Goal: Information Seeking & Learning: Check status

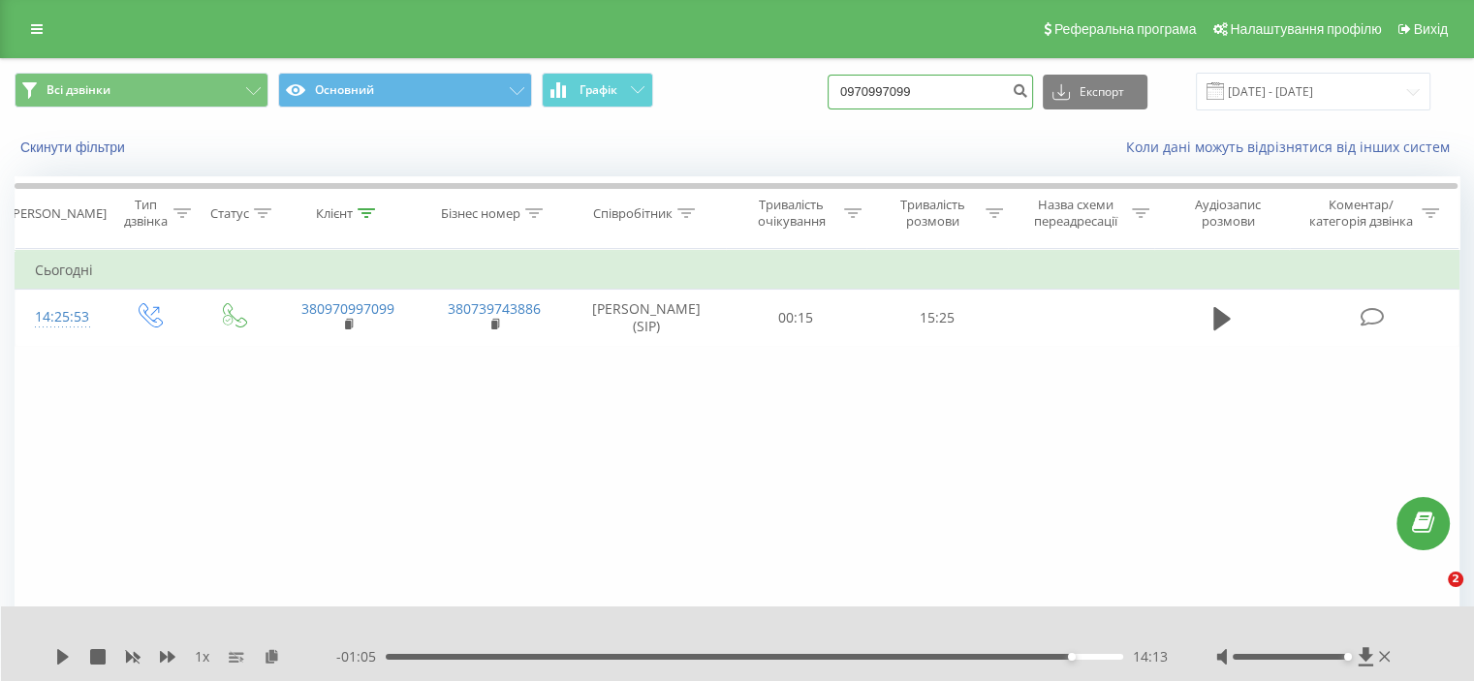
click at [909, 98] on input "0970997099" at bounding box center [930, 92] width 205 height 35
paste input "85215310"
click at [1016, 94] on input "0985215310" at bounding box center [930, 92] width 205 height 35
type input "0985215310"
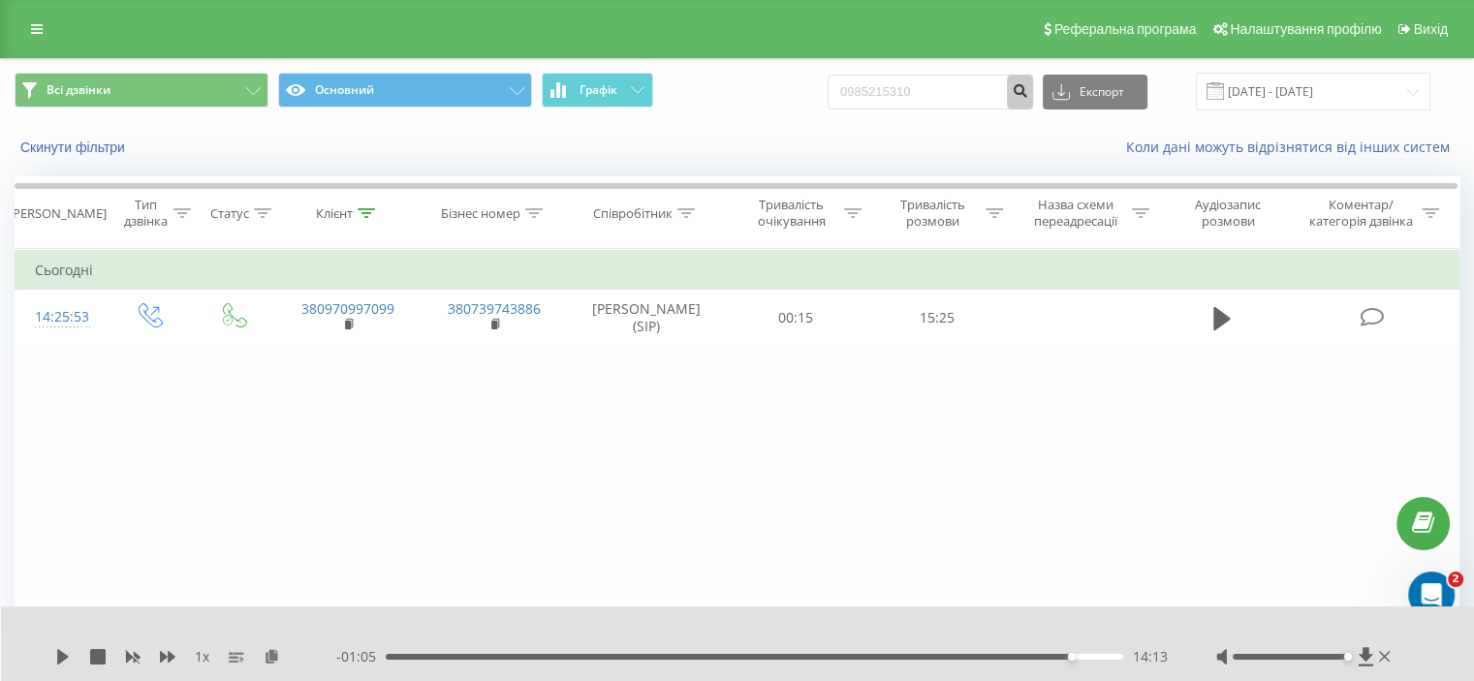
click at [1028, 88] on icon "submit" at bounding box center [1020, 88] width 16 height 12
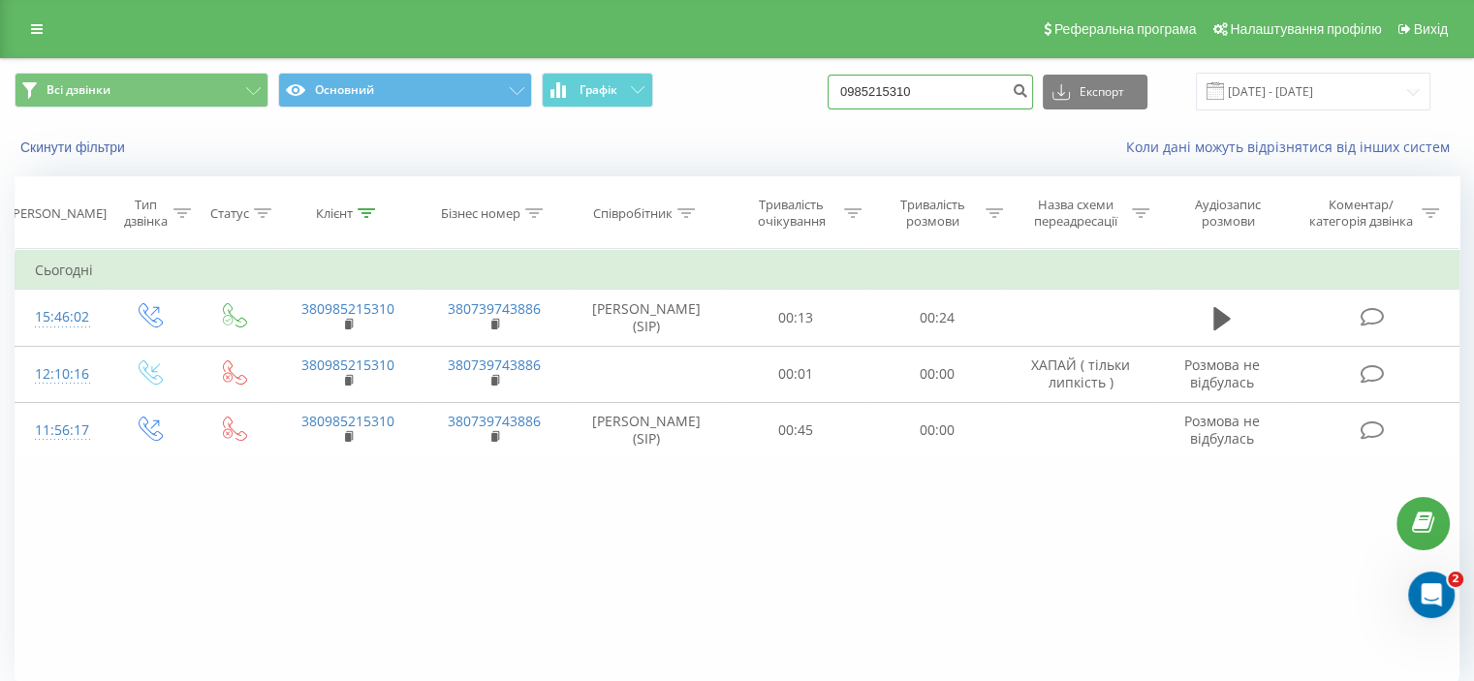
click at [927, 101] on input "0985215310" at bounding box center [930, 92] width 205 height 35
click at [927, 99] on input "0985215310" at bounding box center [930, 92] width 205 height 35
paste input "0985215310"
click at [978, 100] on input "09852153098521531010" at bounding box center [930, 92] width 205 height 35
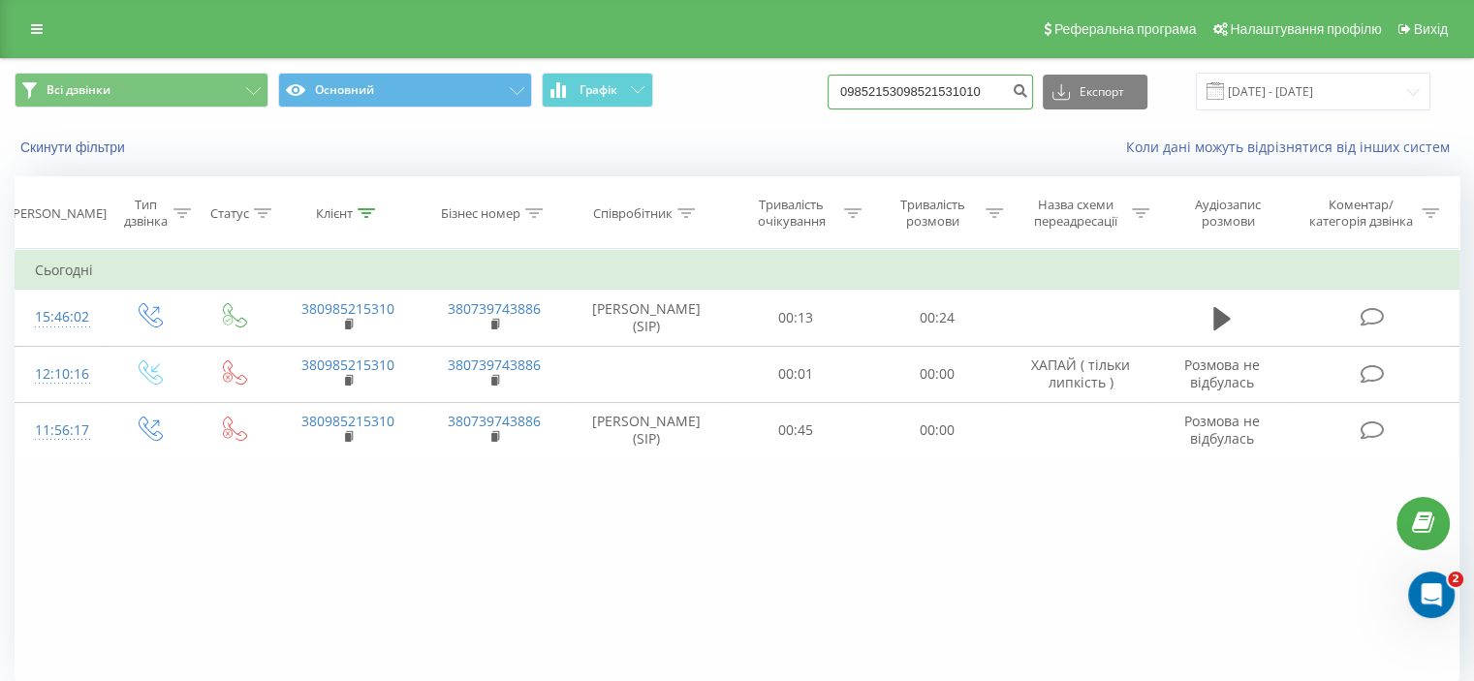
paste input
type input "0985215310"
click at [1028, 88] on icon "submit" at bounding box center [1020, 88] width 16 height 12
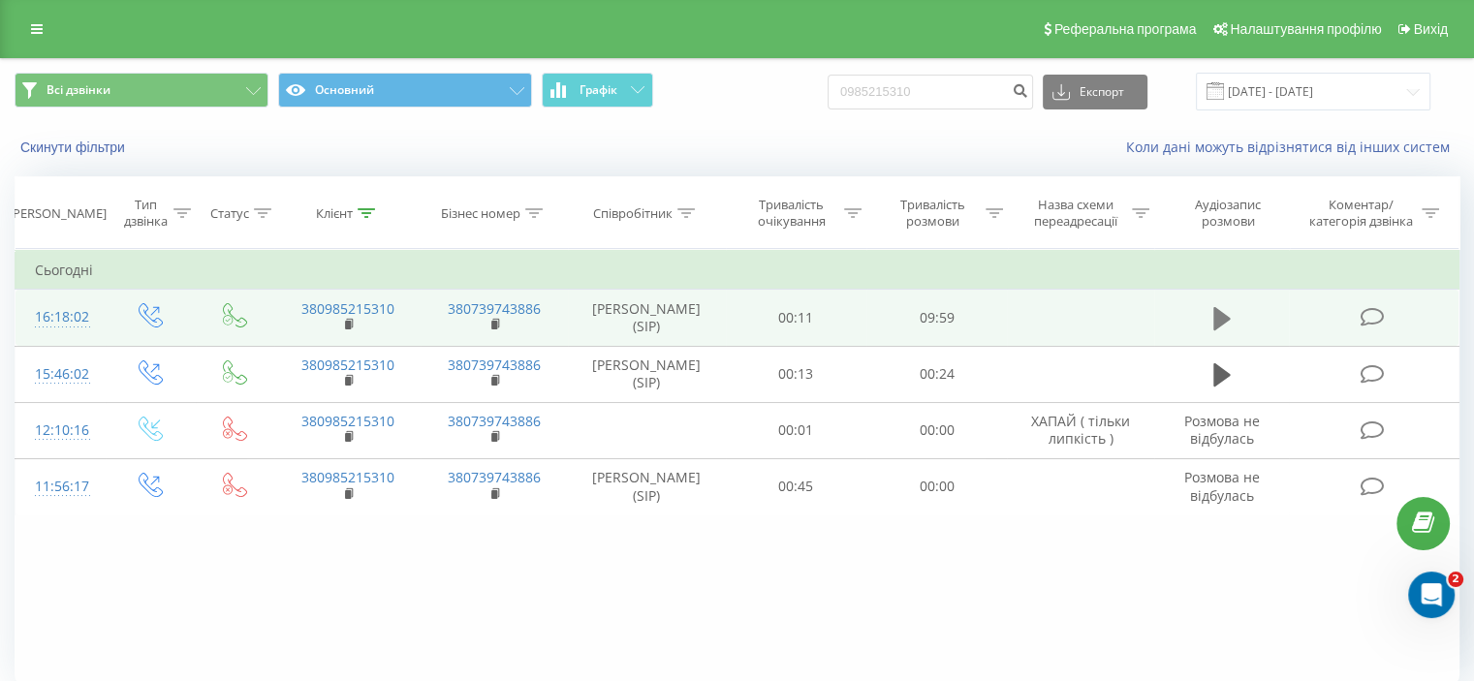
click at [1228, 312] on icon at bounding box center [1222, 318] width 17 height 27
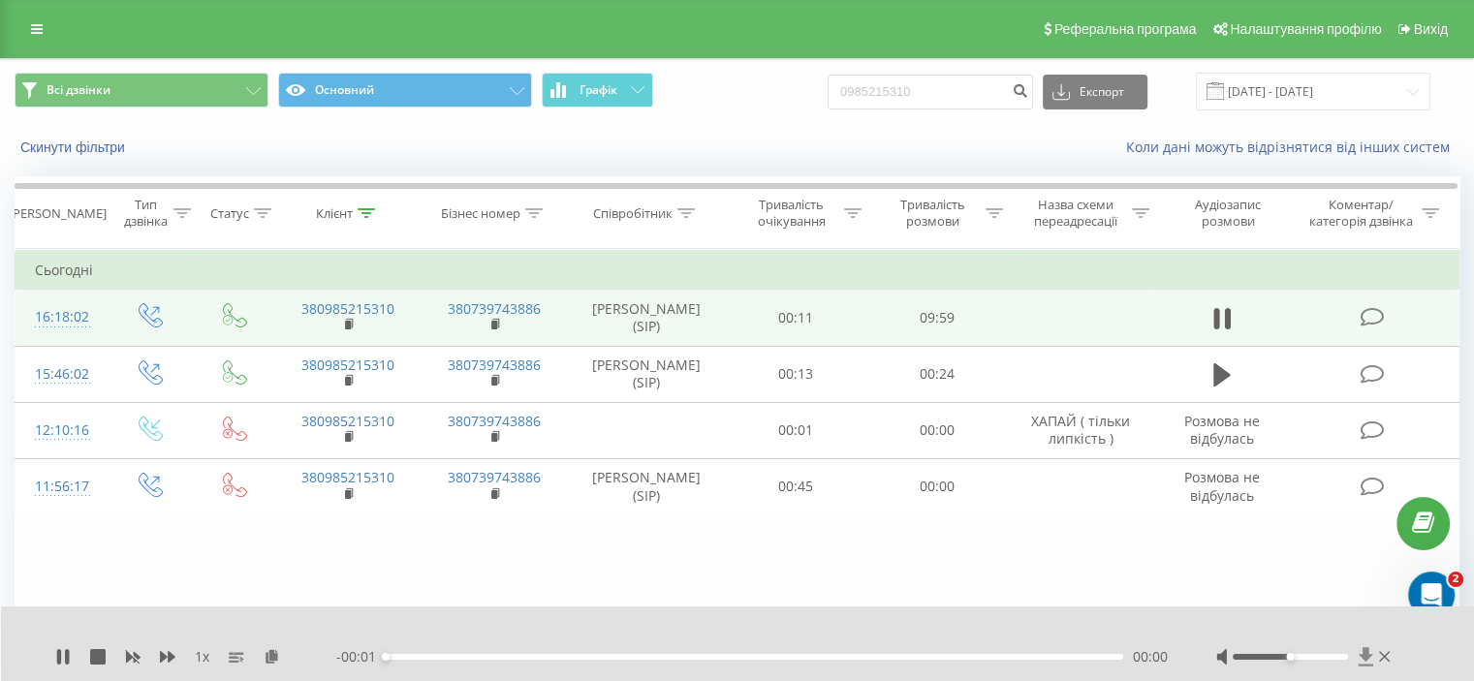
click at [1363, 656] on icon at bounding box center [1365, 656] width 15 height 18
click at [1365, 660] on icon at bounding box center [1365, 656] width 15 height 18
click at [1367, 656] on icon at bounding box center [1365, 656] width 15 height 18
click at [1361, 654] on icon at bounding box center [1366, 656] width 16 height 19
click at [1365, 658] on icon at bounding box center [1365, 656] width 15 height 18
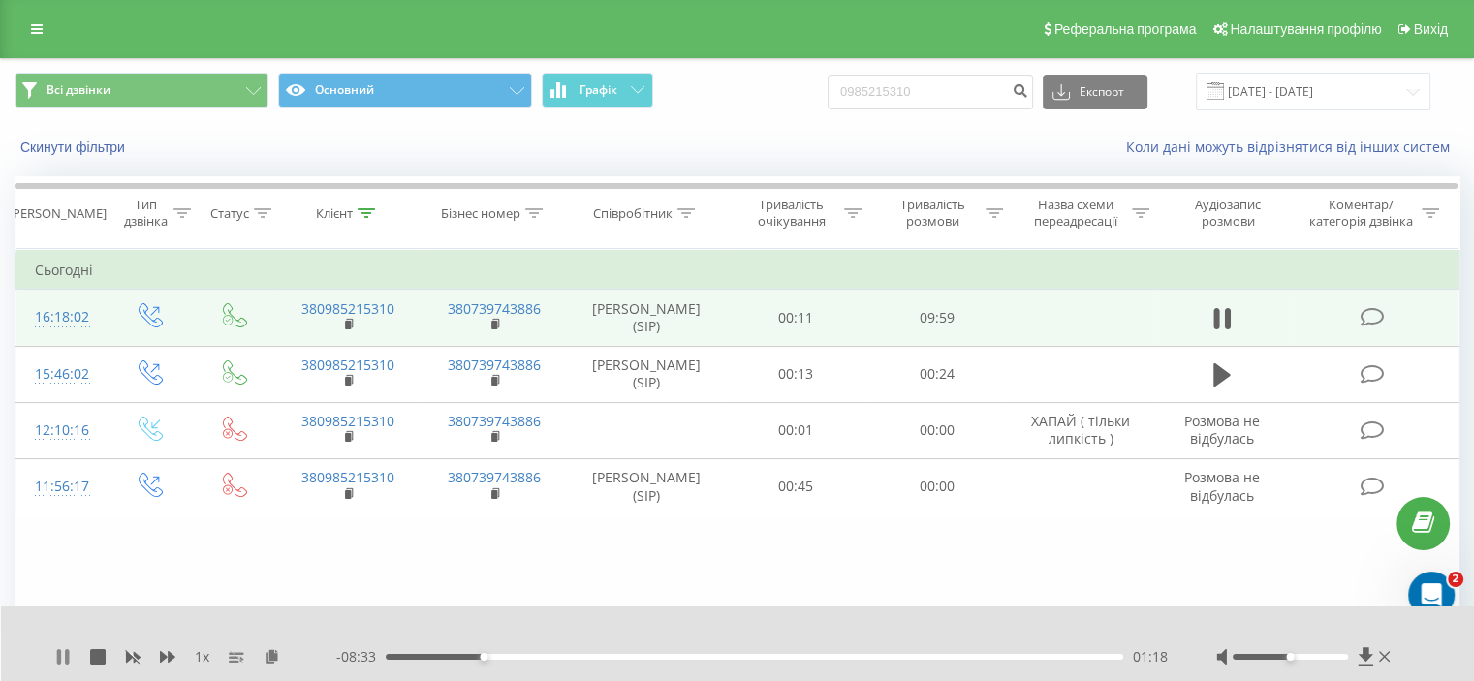
click at [66, 659] on icon at bounding box center [67, 657] width 4 height 16
click at [1368, 658] on icon at bounding box center [1365, 656] width 15 height 18
